Goal: Task Accomplishment & Management: Manage account settings

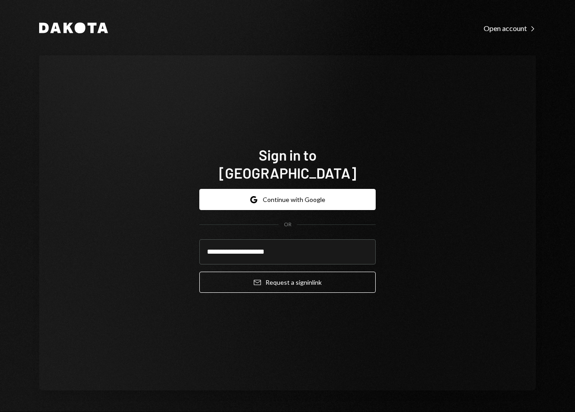
type input "**********"
click at [199, 272] on button "Email Request a sign in link" at bounding box center [287, 282] width 176 height 21
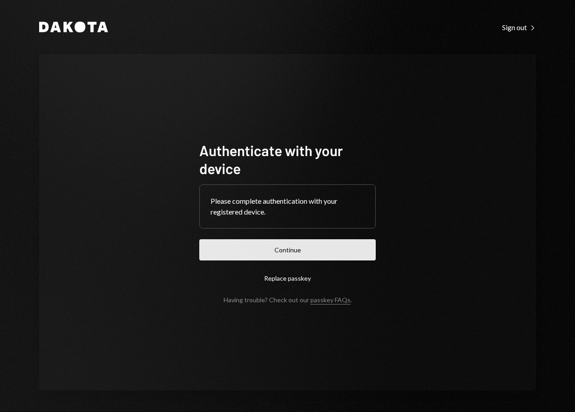
click at [279, 252] on button "Continue" at bounding box center [287, 249] width 176 height 21
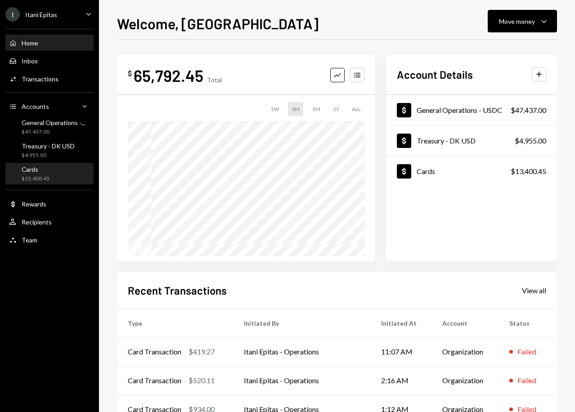
click at [46, 173] on div "Cards" at bounding box center [36, 170] width 28 height 8
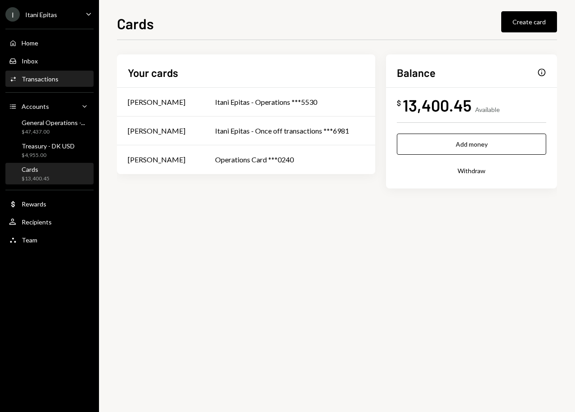
click at [38, 84] on div "Activities Transactions" at bounding box center [49, 79] width 81 height 15
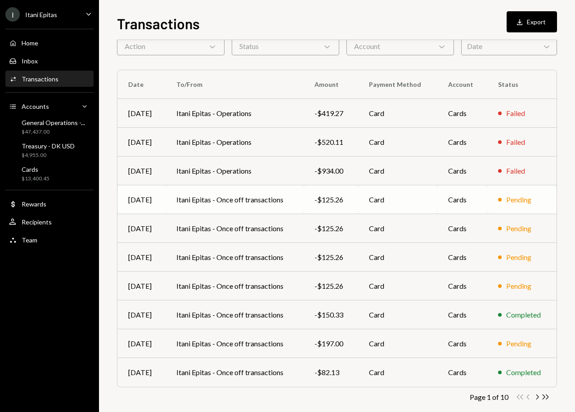
scroll to position [58, 0]
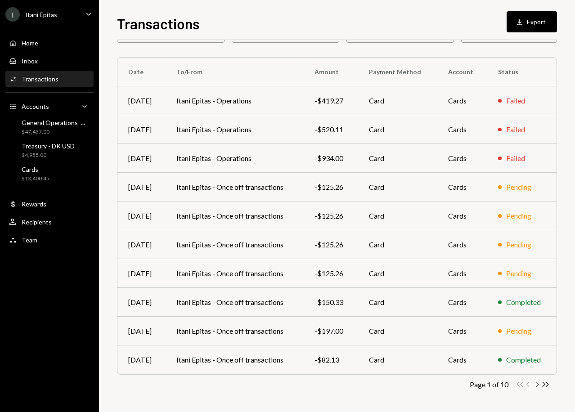
click at [537, 383] on icon "button" at bounding box center [537, 384] width 3 height 5
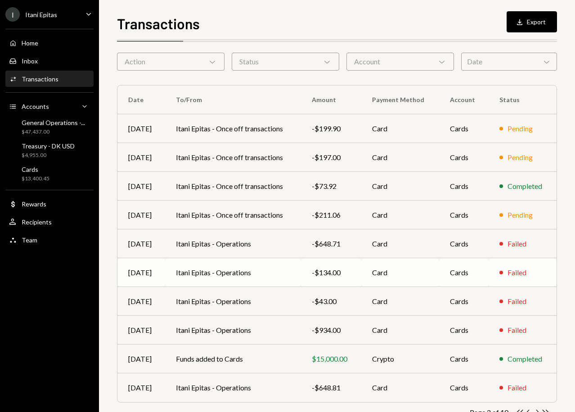
scroll to position [45, 0]
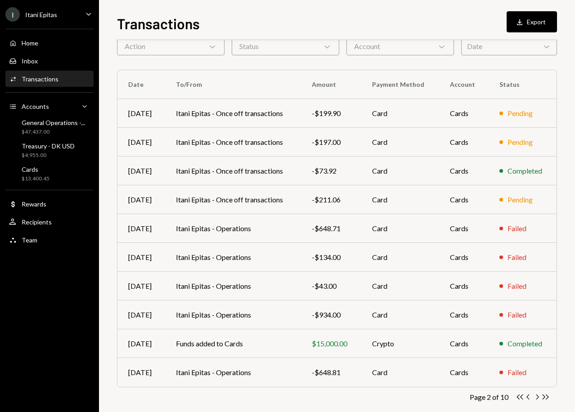
click at [527, 396] on icon "Chevron Left" at bounding box center [528, 397] width 9 height 9
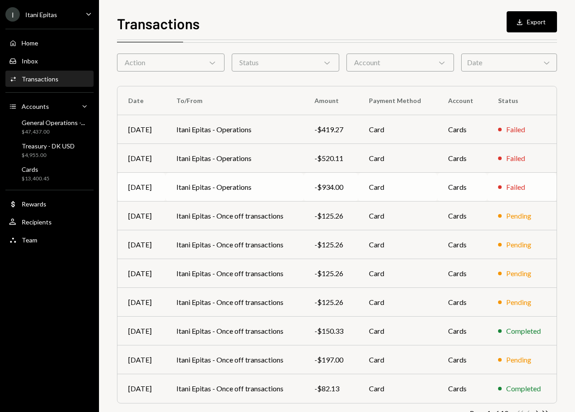
scroll to position [58, 0]
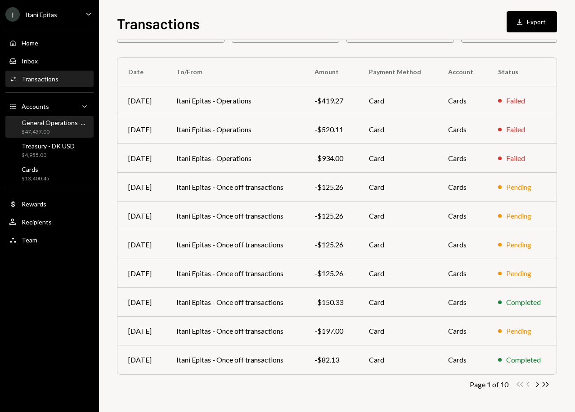
click at [55, 131] on div "$47,437.00" at bounding box center [53, 132] width 63 height 8
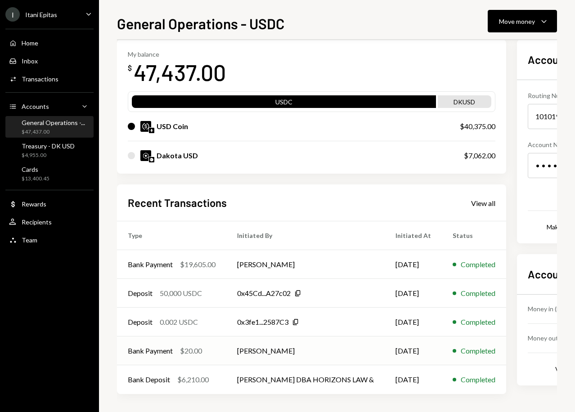
scroll to position [43, 45]
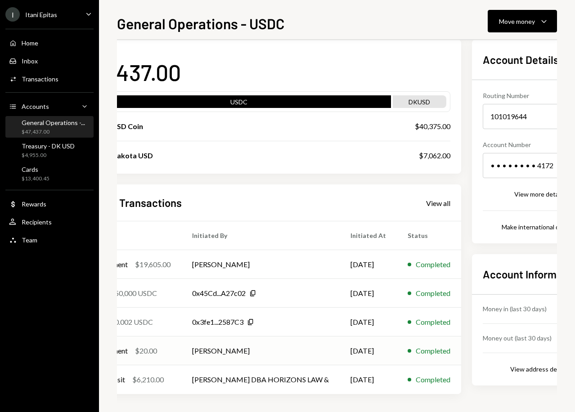
click at [306, 356] on td "[PERSON_NAME]" at bounding box center [260, 351] width 158 height 29
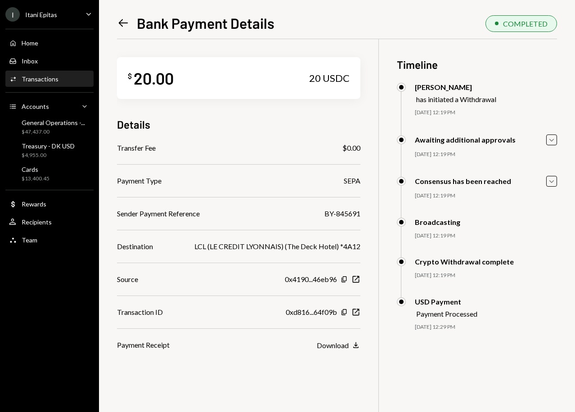
click at [118, 27] on icon "Left Arrow" at bounding box center [123, 23] width 13 height 13
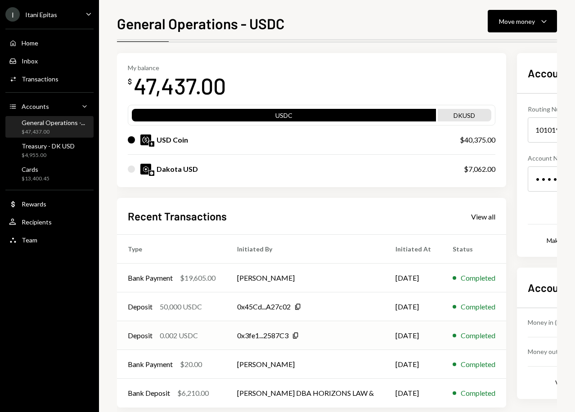
scroll to position [43, 0]
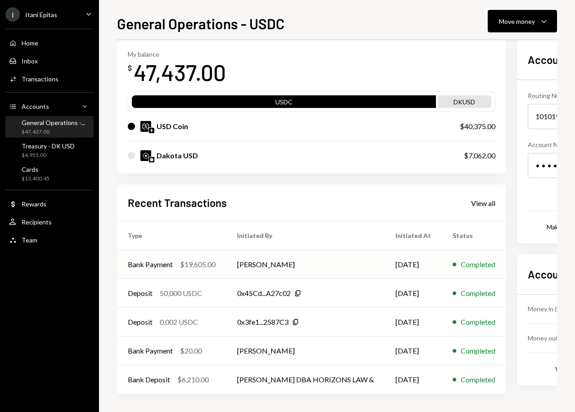
click at [297, 267] on td "[PERSON_NAME]" at bounding box center [305, 264] width 158 height 29
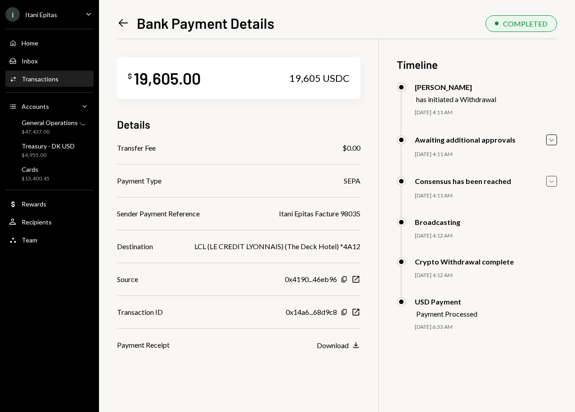
click at [550, 182] on icon "Caret Down" at bounding box center [552, 181] width 10 height 10
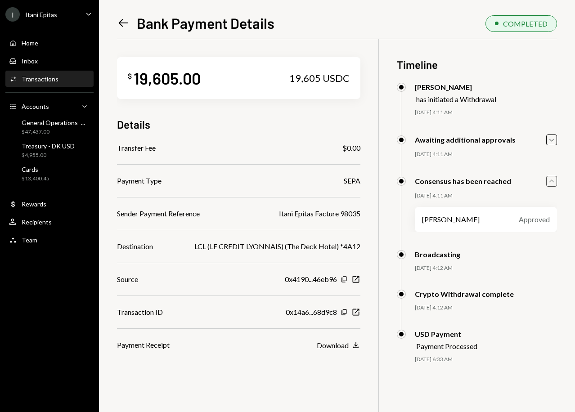
click at [550, 182] on icon "Caret Up" at bounding box center [552, 181] width 10 height 10
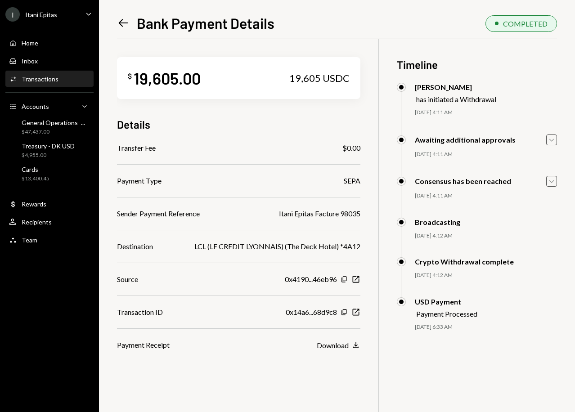
click at [548, 143] on icon "Caret Down" at bounding box center [552, 140] width 10 height 10
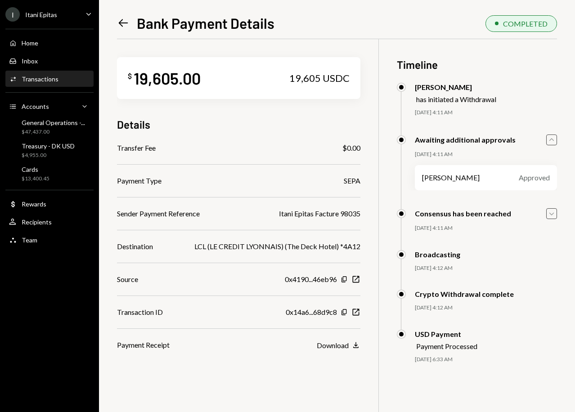
click at [548, 143] on icon "Caret Up" at bounding box center [552, 140] width 10 height 10
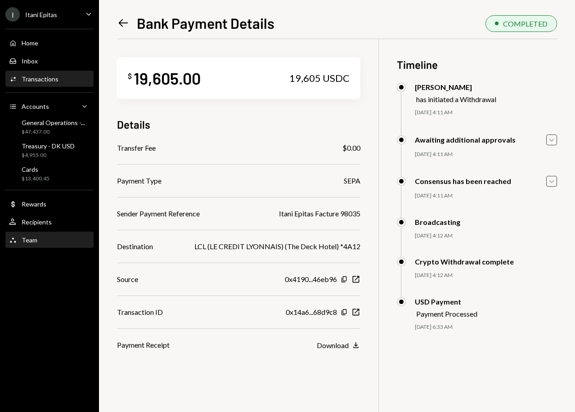
click at [42, 236] on div "Team Team" at bounding box center [49, 240] width 81 height 8
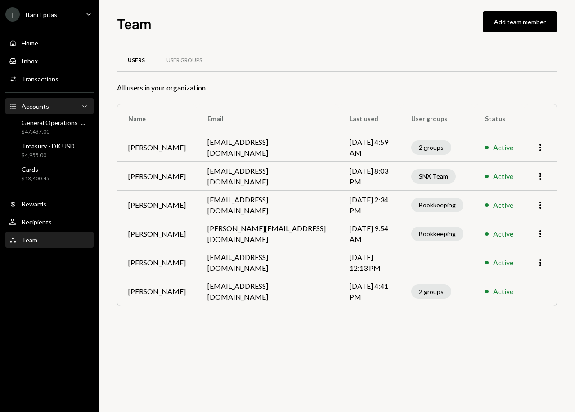
click at [63, 107] on div "Accounts Accounts Caret Down" at bounding box center [49, 107] width 81 height 10
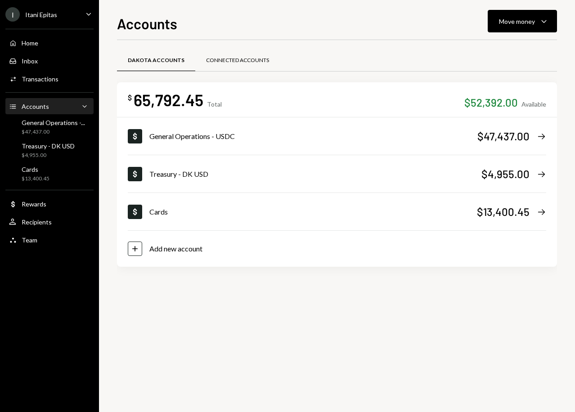
click at [252, 63] on div "Connected Accounts" at bounding box center [237, 61] width 63 height 8
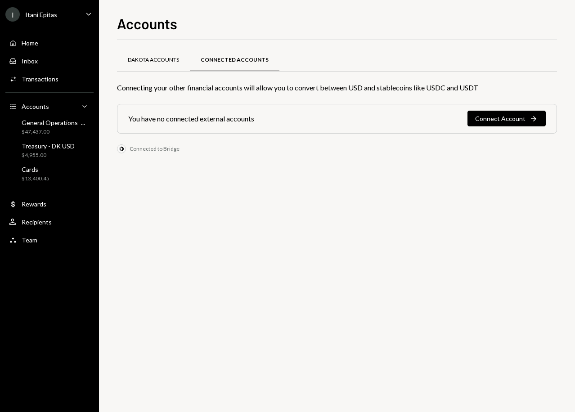
click at [149, 64] on div "Dakota Accounts" at bounding box center [153, 61] width 73 height 22
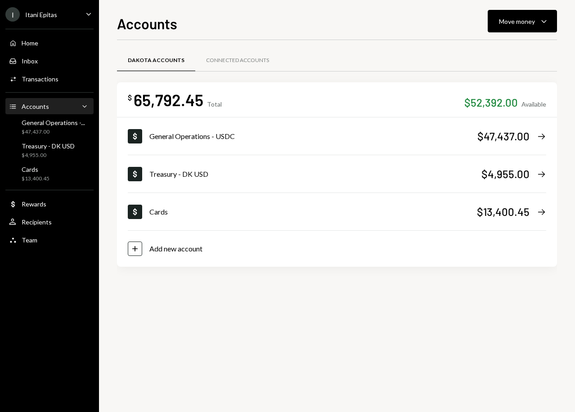
click at [32, 248] on div "Home Home Inbox Inbox Activities Transactions Accounts Accounts Caret Down Gene…" at bounding box center [49, 136] width 99 height 226
click at [43, 244] on div "Team Team" at bounding box center [49, 240] width 81 height 15
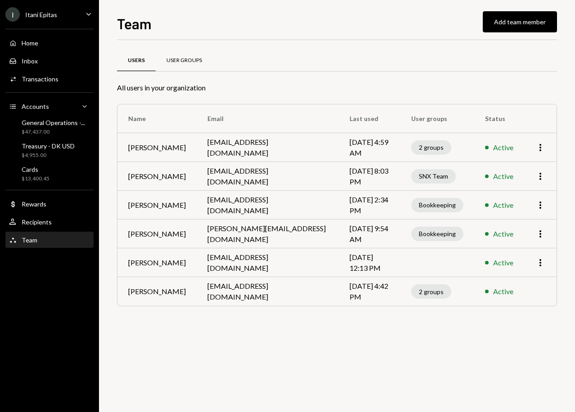
click at [184, 59] on div "User Groups" at bounding box center [185, 61] width 36 height 8
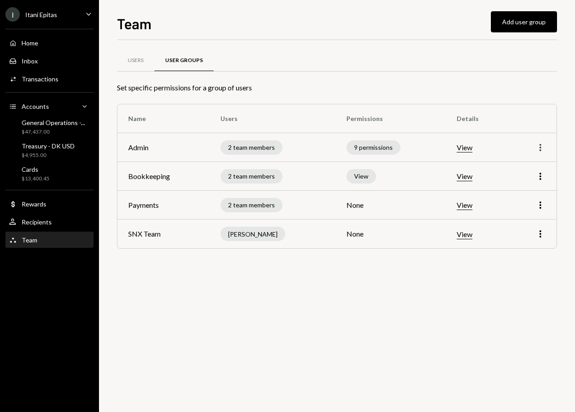
click at [541, 147] on icon "More" at bounding box center [540, 147] width 11 height 11
click at [524, 165] on div "Edit" at bounding box center [519, 167] width 45 height 16
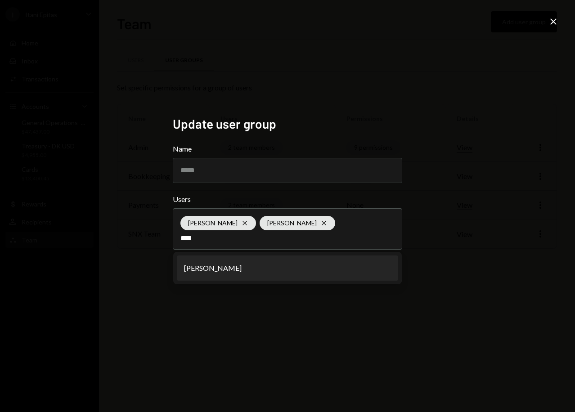
type input "****"
click at [244, 271] on li "[PERSON_NAME]" at bounding box center [287, 268] width 221 height 25
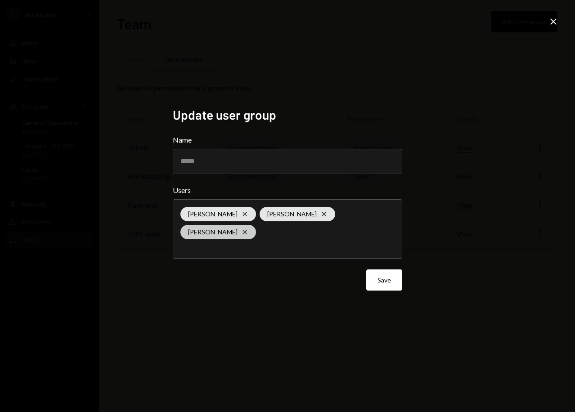
click at [256, 225] on div "Jean Du Plessis Cross" at bounding box center [218, 232] width 76 height 14
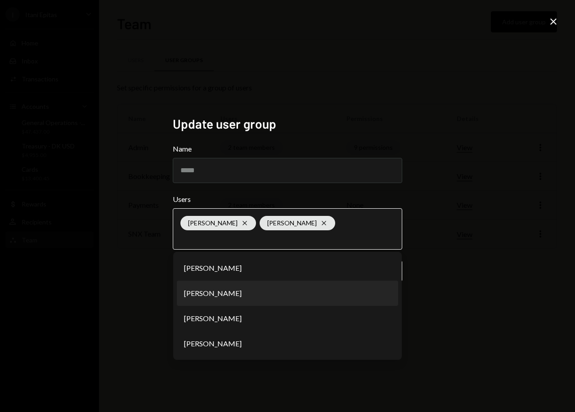
click at [274, 301] on li "[PERSON_NAME]" at bounding box center [287, 293] width 221 height 25
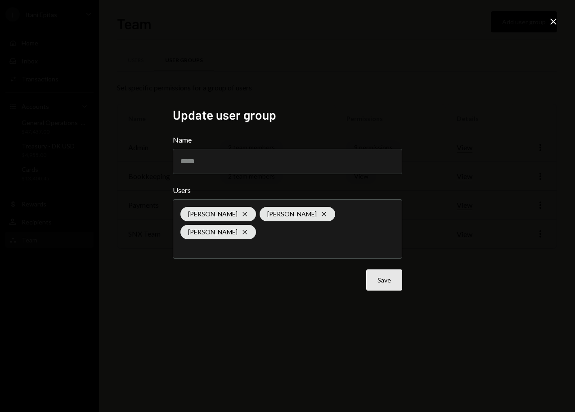
click at [397, 273] on button "Save" at bounding box center [384, 280] width 36 height 21
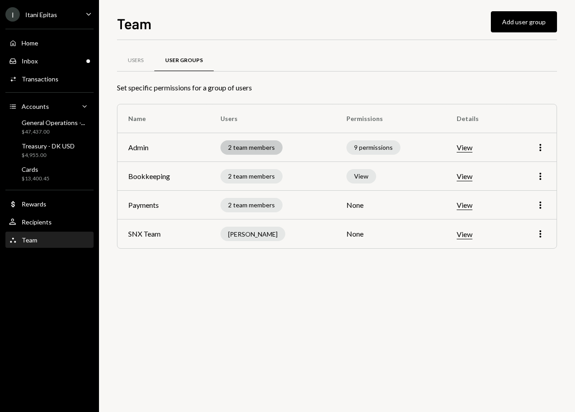
click at [248, 145] on div "2 team members" at bounding box center [252, 147] width 62 height 14
click at [452, 149] on td "View" at bounding box center [477, 147] width 63 height 29
click at [468, 151] on button "View" at bounding box center [465, 147] width 16 height 9
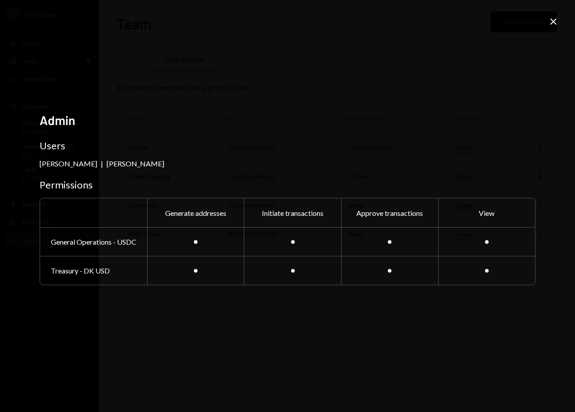
click at [552, 20] on icon at bounding box center [553, 21] width 6 height 6
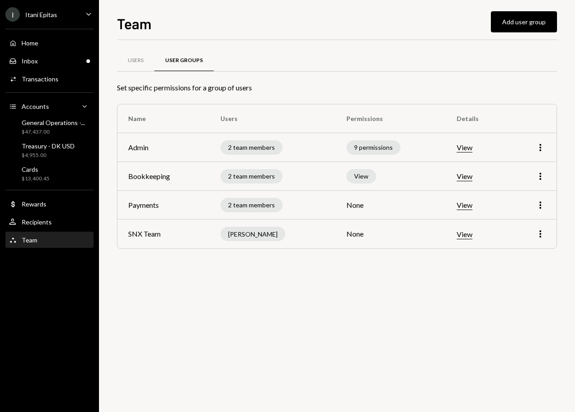
click at [252, 156] on td "2 team members" at bounding box center [273, 147] width 126 height 29
click at [257, 152] on div "2 team members" at bounding box center [252, 147] width 62 height 14
click at [64, 61] on div "Inbox Inbox" at bounding box center [49, 61] width 81 height 8
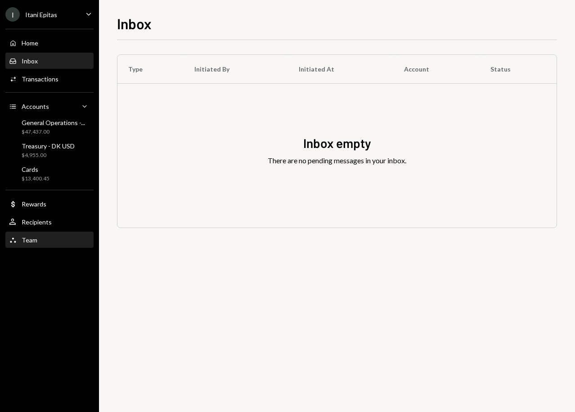
click at [45, 238] on div "Team Team" at bounding box center [49, 240] width 81 height 8
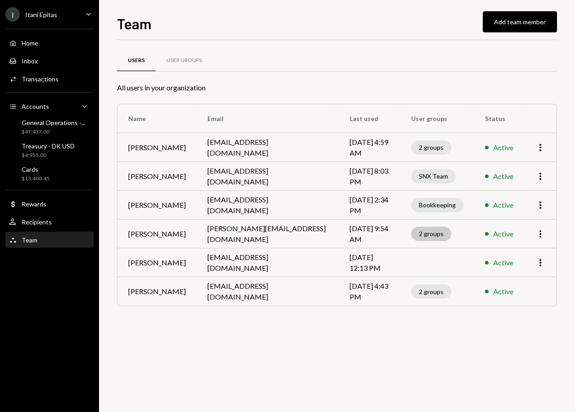
click at [434, 235] on div "2 groups" at bounding box center [431, 234] width 40 height 14
click at [435, 234] on div "2 groups" at bounding box center [431, 234] width 40 height 14
click at [421, 231] on div "2 groups" at bounding box center [431, 234] width 40 height 14
click at [189, 62] on div "User Groups" at bounding box center [185, 61] width 36 height 8
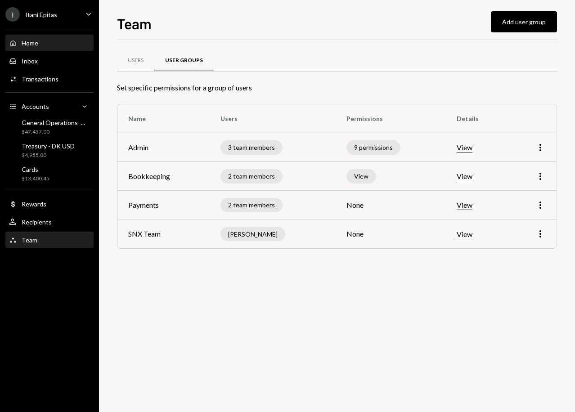
click at [53, 39] on div "Home Home" at bounding box center [49, 43] width 81 height 8
